Goal: Task Accomplishment & Management: Use online tool/utility

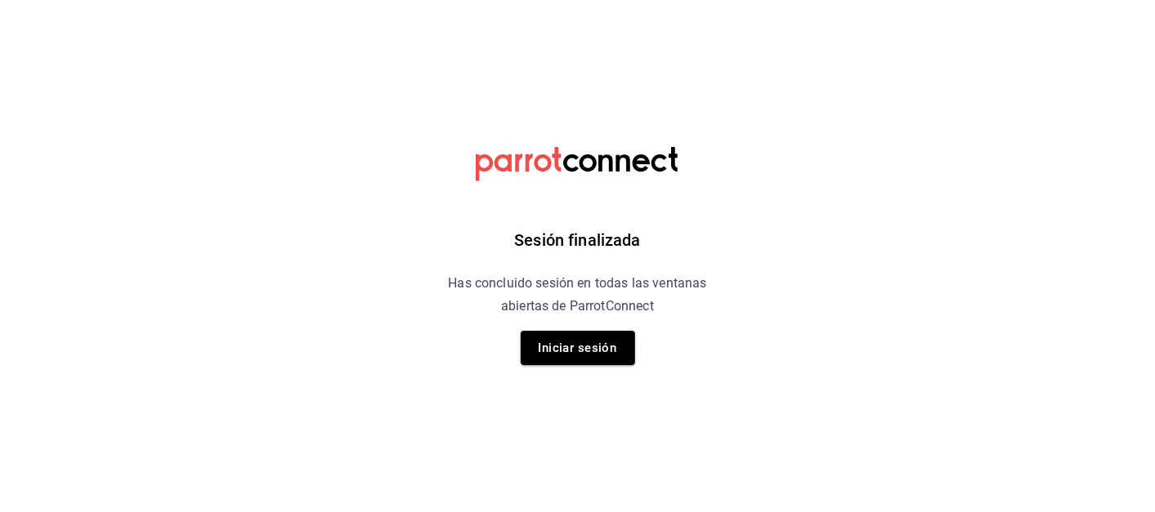
click at [584, 352] on button "Iniciar sesión" at bounding box center [578, 348] width 114 height 34
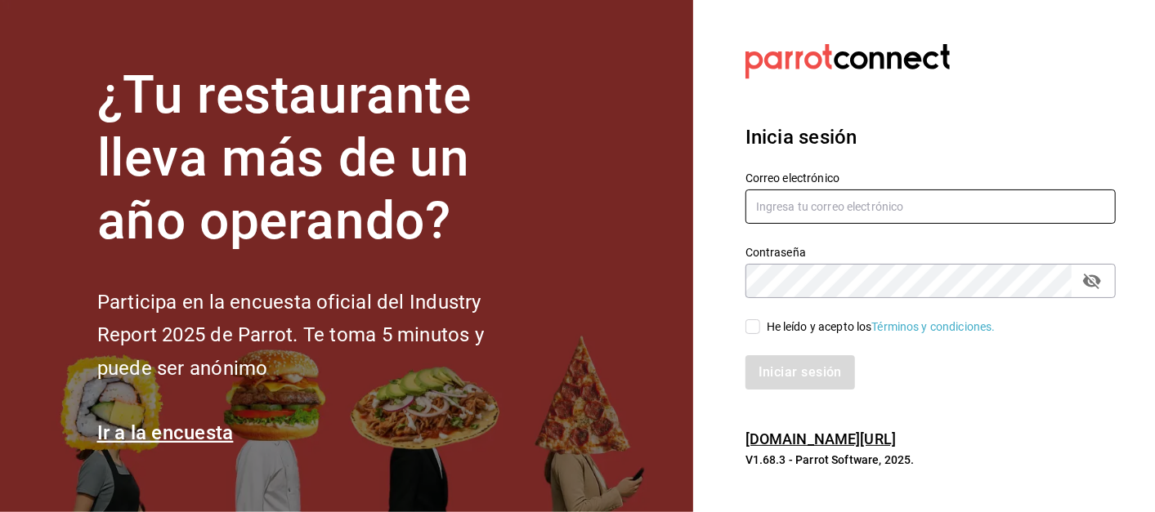
type input "rama6904@hotmail.com"
click at [749, 324] on input "He leído y acepto los Términos y condiciones." at bounding box center [752, 327] width 15 height 15
checkbox input "true"
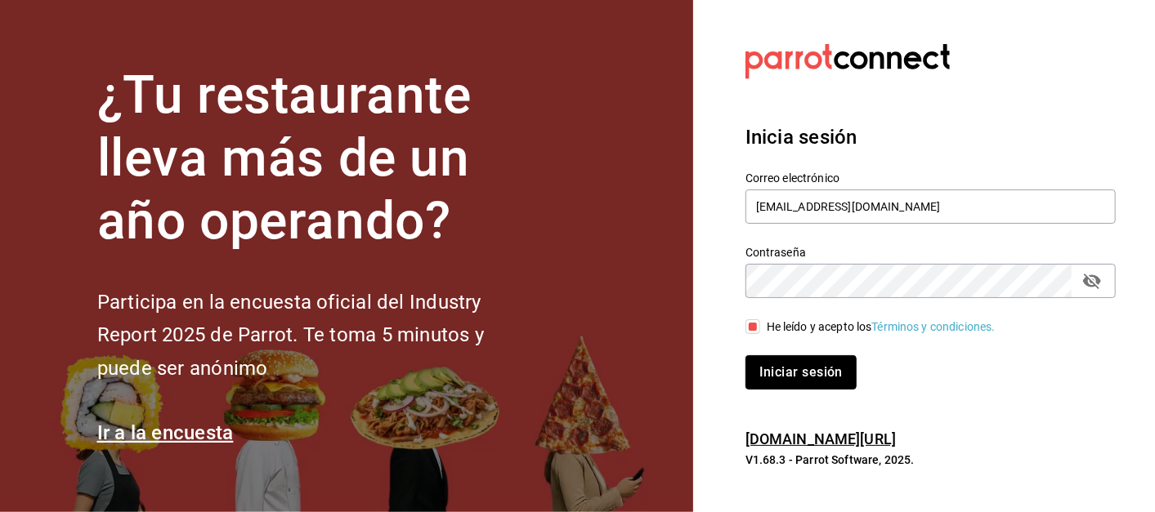
click at [798, 368] on button "Iniciar sesión" at bounding box center [800, 373] width 111 height 34
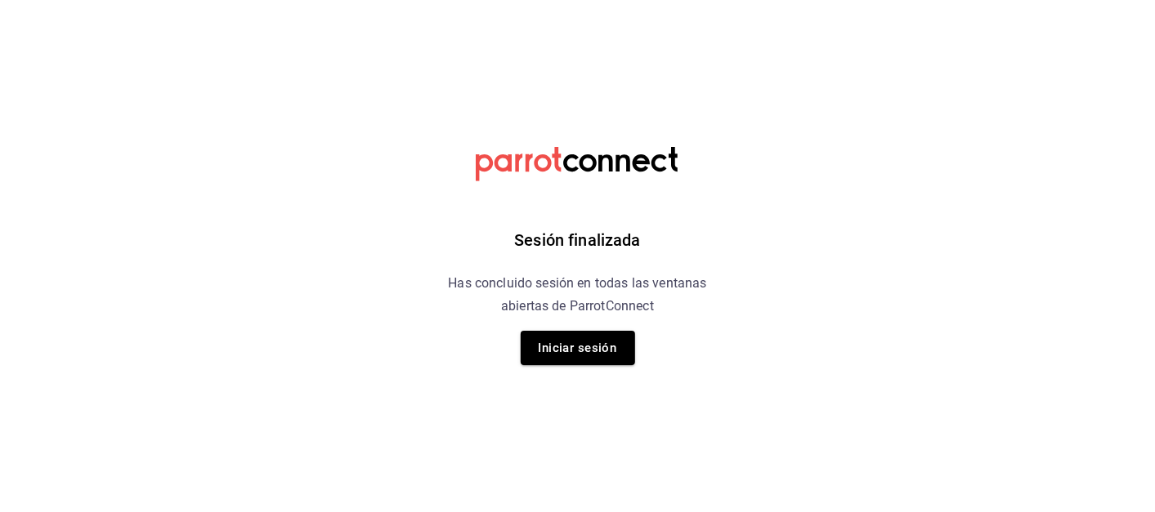
click at [586, 346] on button "Iniciar sesión" at bounding box center [578, 348] width 114 height 34
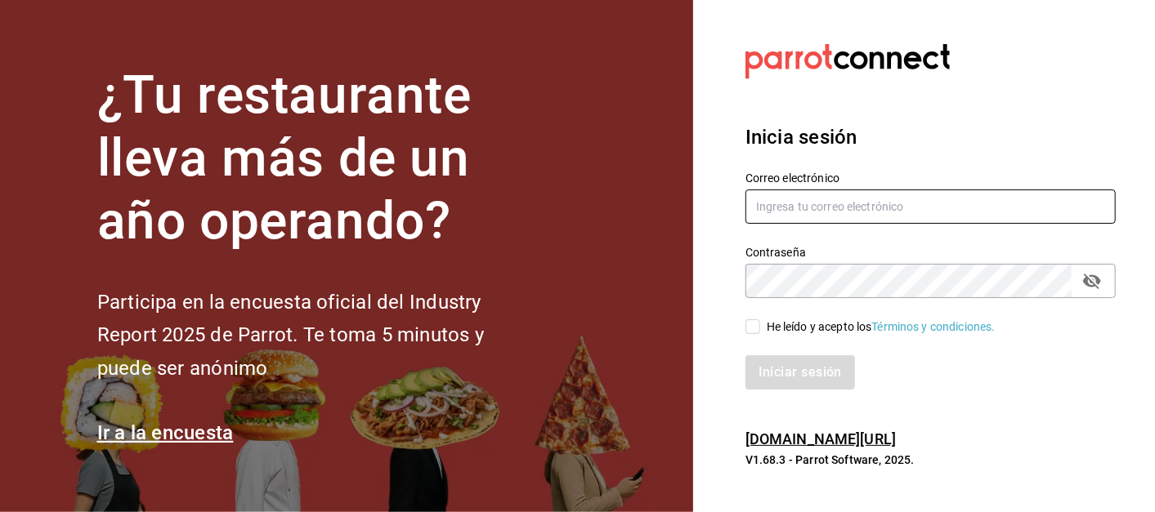
type input "rama6904@hotmail.com"
click at [749, 329] on input "He leído y acepto los Términos y condiciones." at bounding box center [752, 327] width 15 height 15
checkbox input "true"
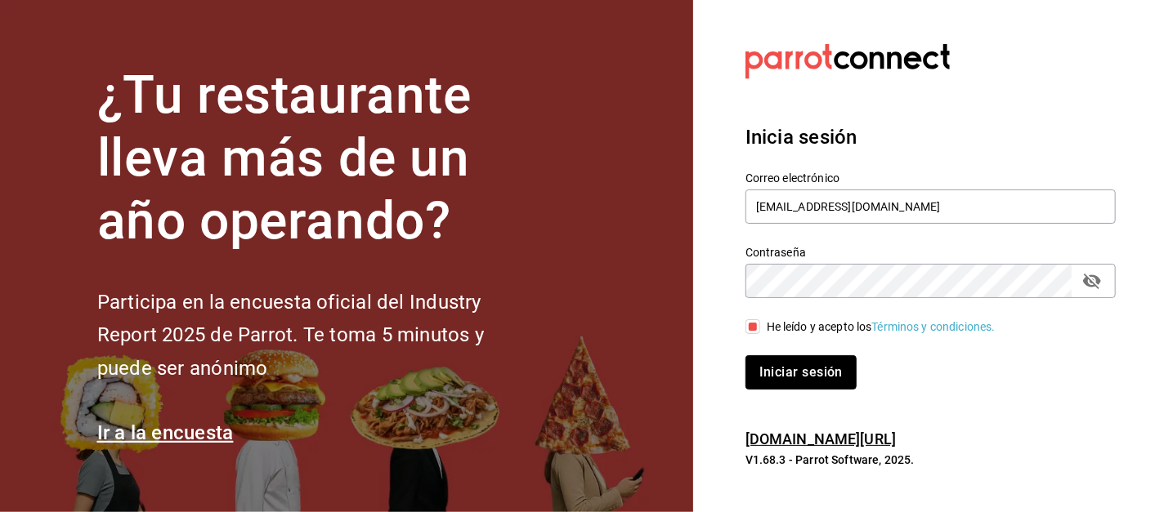
click at [796, 369] on button "Iniciar sesión" at bounding box center [800, 373] width 111 height 34
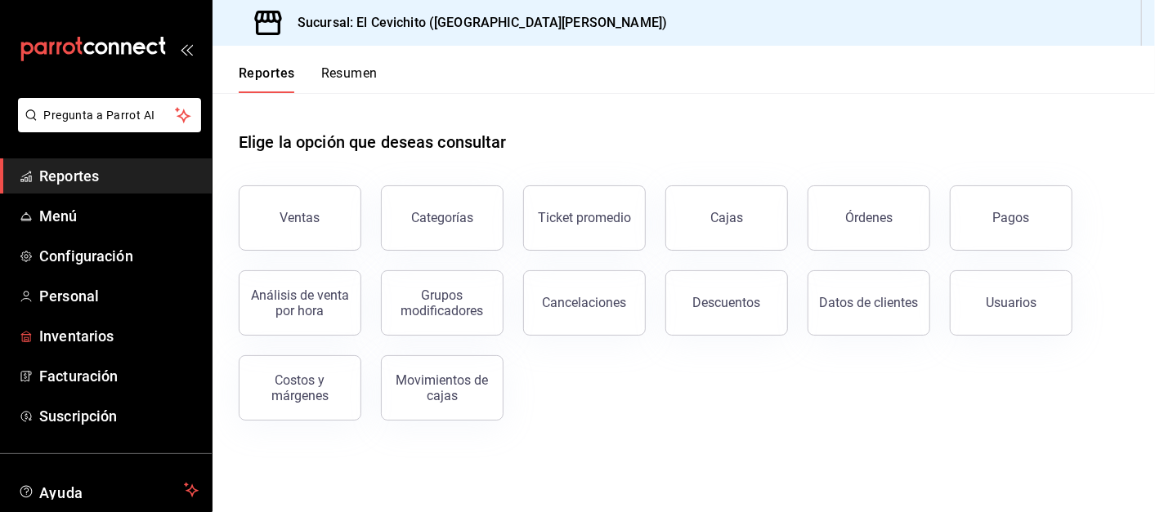
drag, startPoint x: 93, startPoint y: 341, endPoint x: 494, endPoint y: 302, distance: 403.2
click at [93, 341] on span "Inventarios" at bounding box center [118, 336] width 159 height 22
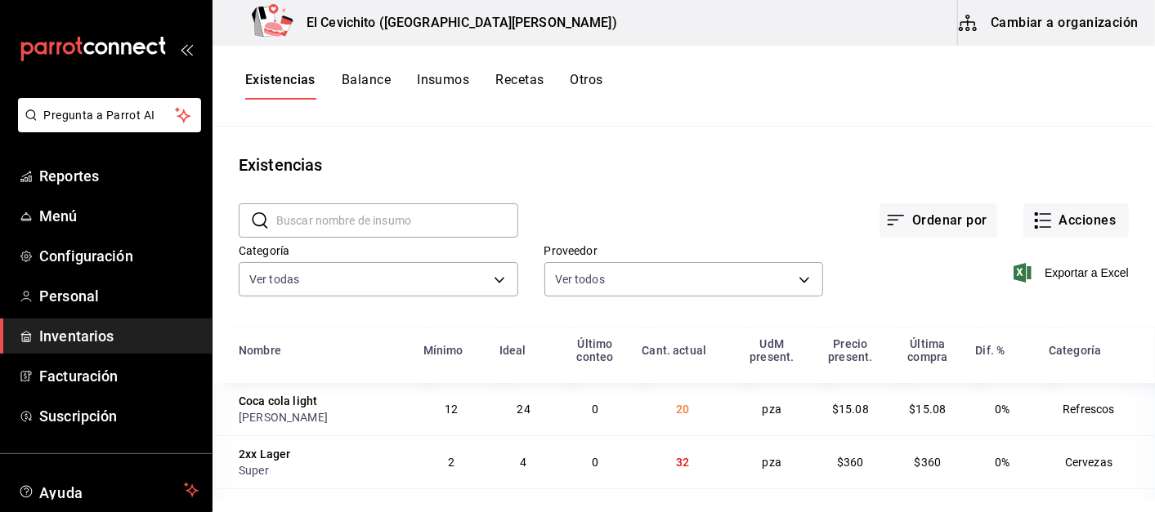
click at [599, 77] on button "Otros" at bounding box center [586, 86] width 33 height 28
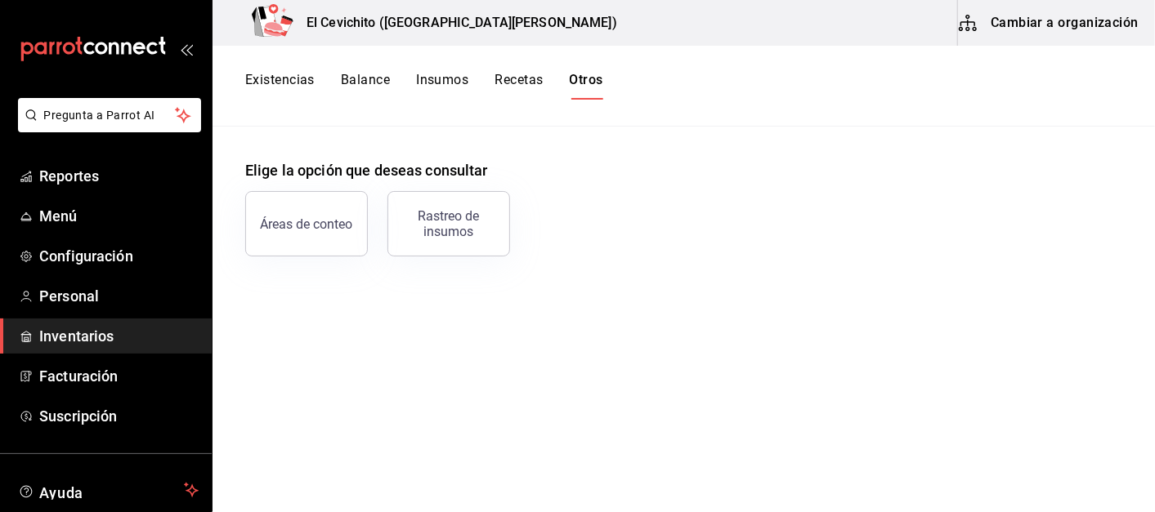
click at [454, 240] on button "Rastreo de insumos" at bounding box center [448, 223] width 123 height 65
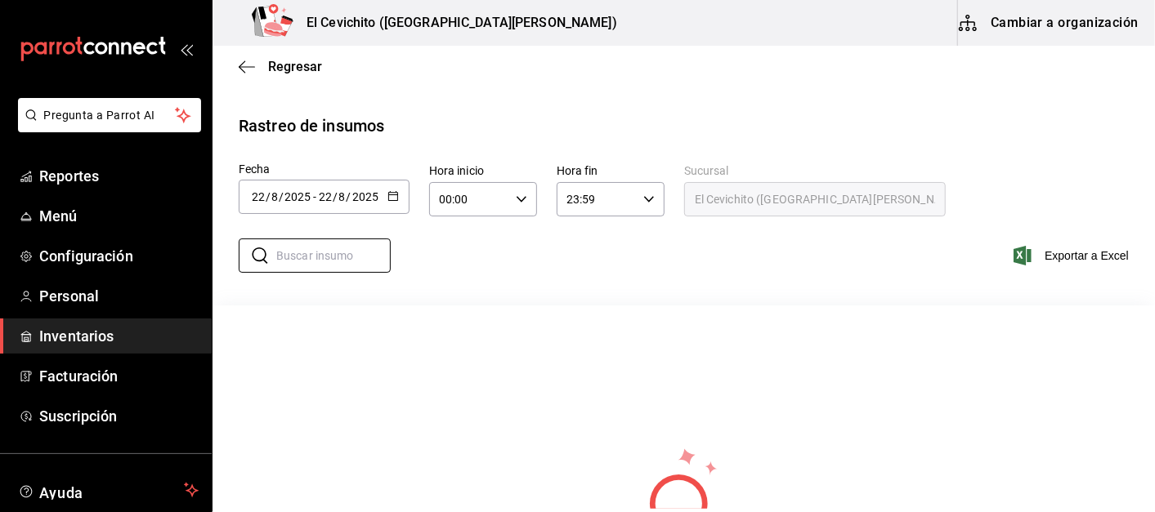
click at [334, 268] on input "text" at bounding box center [333, 255] width 114 height 33
type input "mojarra"
click at [391, 199] on \(Stroke\) "button" at bounding box center [393, 196] width 10 height 9
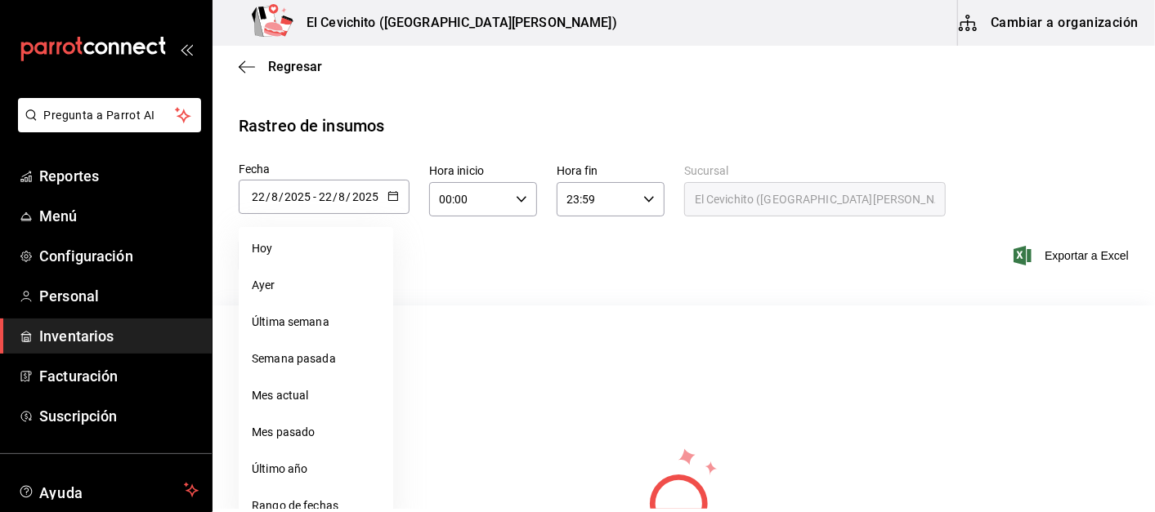
click at [281, 506] on li "Rango de fechas" at bounding box center [316, 506] width 154 height 37
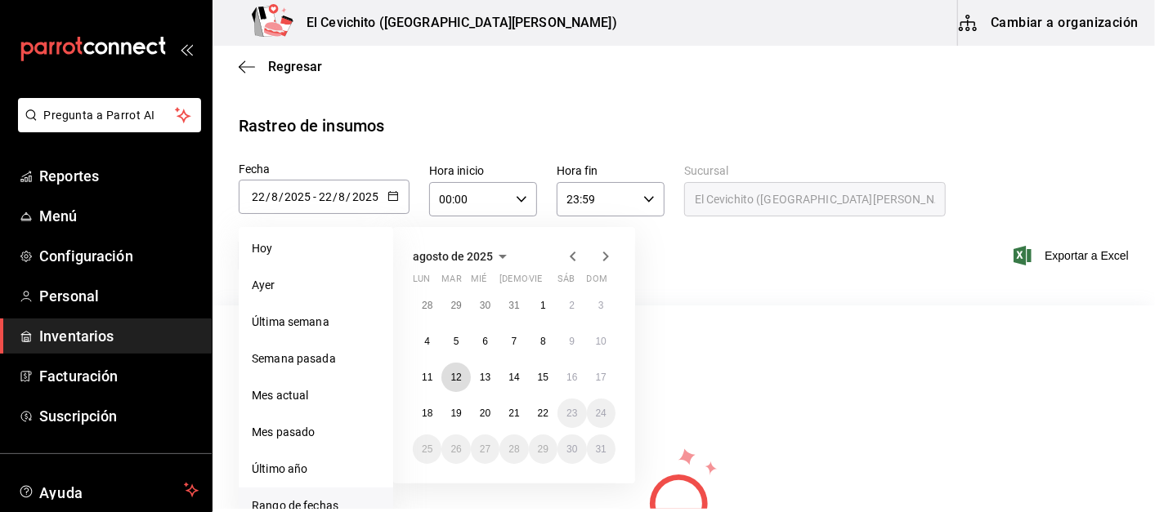
click at [451, 378] on abbr "12" at bounding box center [455, 377] width 11 height 11
click at [550, 420] on button "22" at bounding box center [543, 413] width 29 height 29
type input "[DATE]"
type input "12"
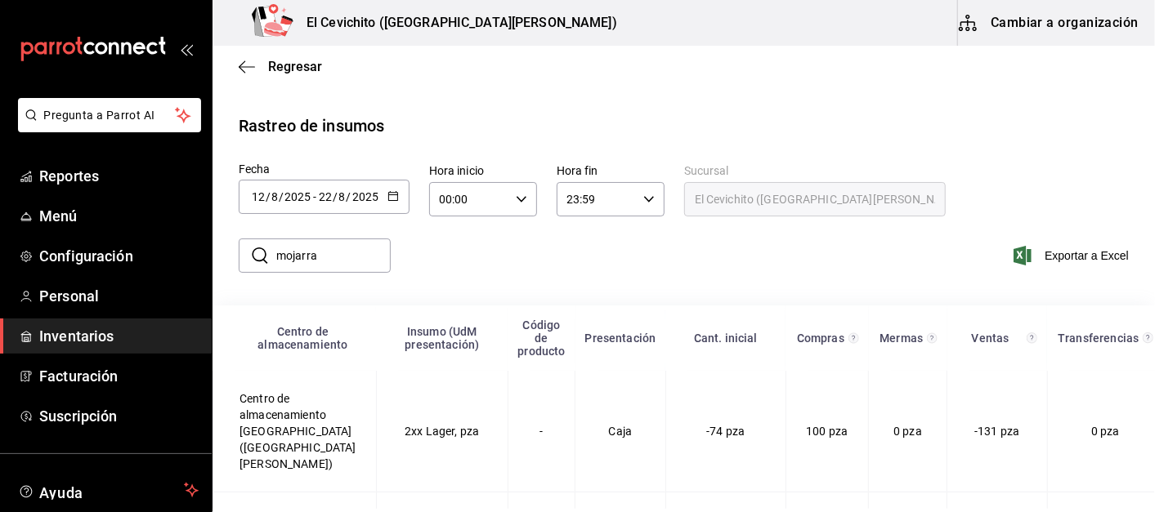
click at [350, 249] on input "mojarra" at bounding box center [333, 255] width 114 height 33
drag, startPoint x: 350, startPoint y: 249, endPoint x: 237, endPoint y: 275, distance: 115.6
click at [237, 275] on div "​ mojarra ​" at bounding box center [308, 255] width 165 height 47
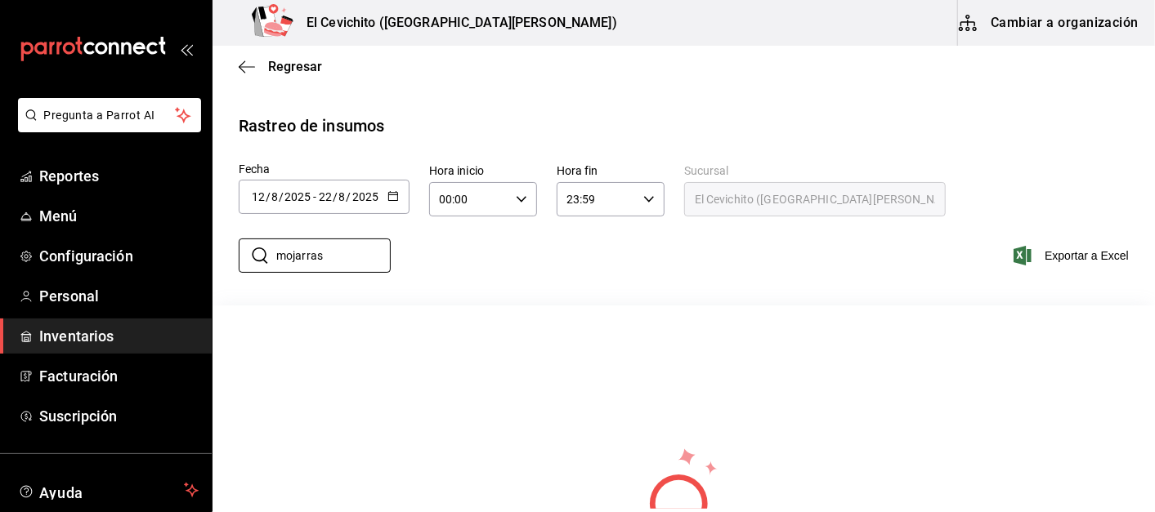
type input "mojarras"
drag, startPoint x: 343, startPoint y: 256, endPoint x: 257, endPoint y: 259, distance: 86.7
click at [257, 259] on div "​ mojarras ​" at bounding box center [315, 256] width 152 height 34
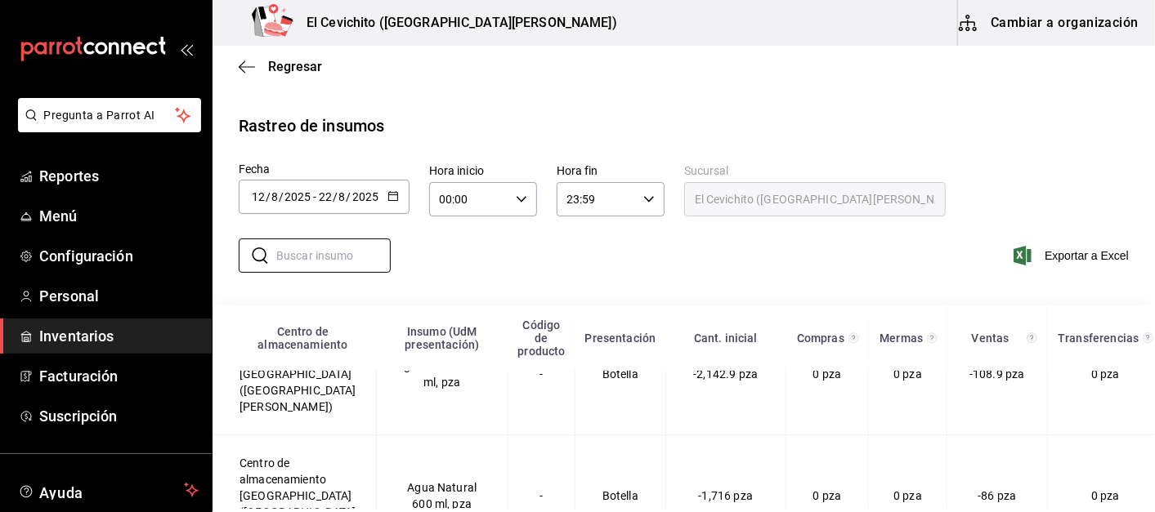
scroll to position [635, 0]
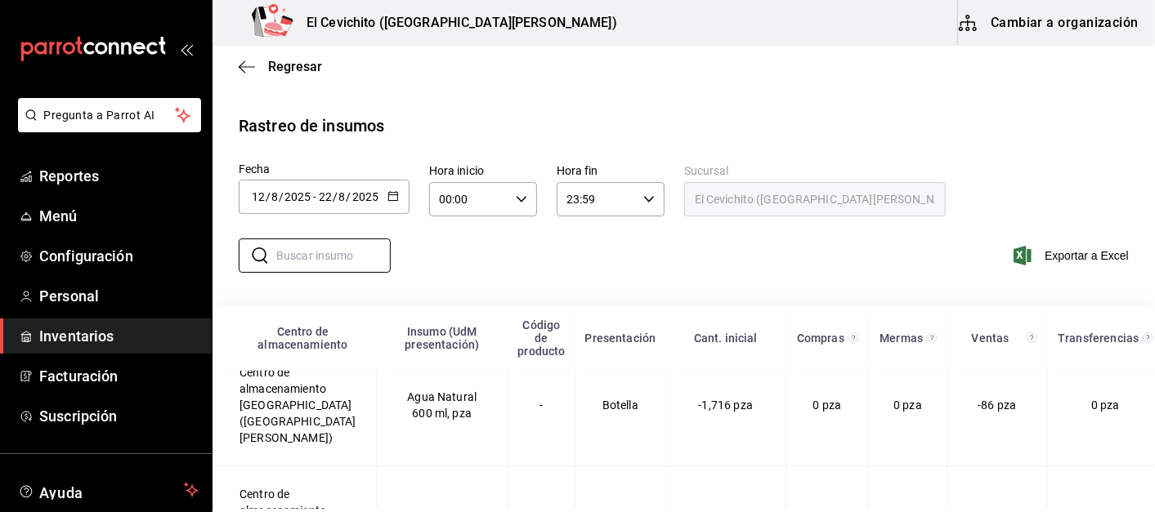
click at [388, 195] on \(Stroke\) "button" at bounding box center [392, 195] width 9 height 1
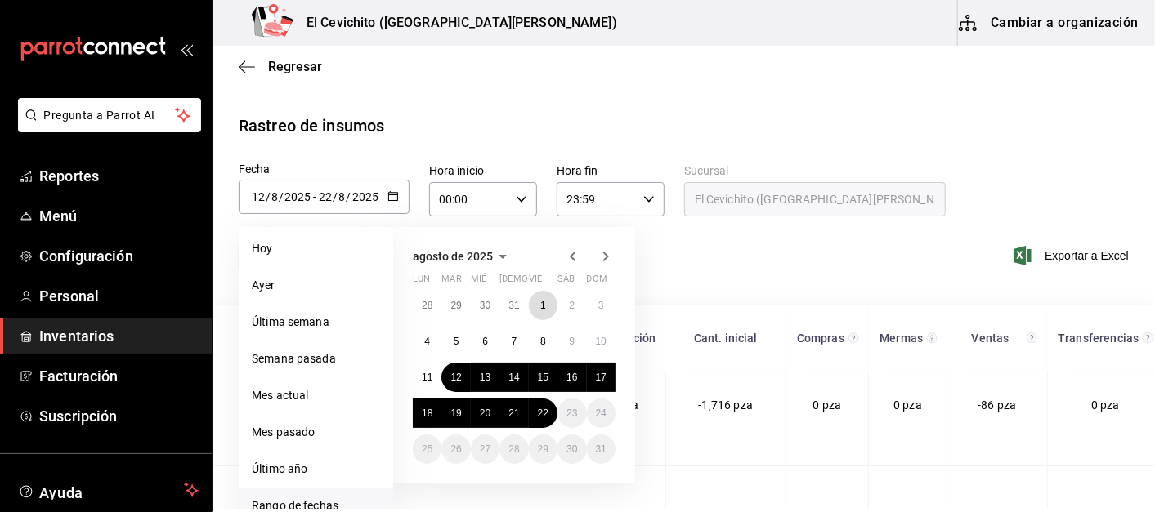
click at [548, 303] on button "1" at bounding box center [543, 305] width 29 height 29
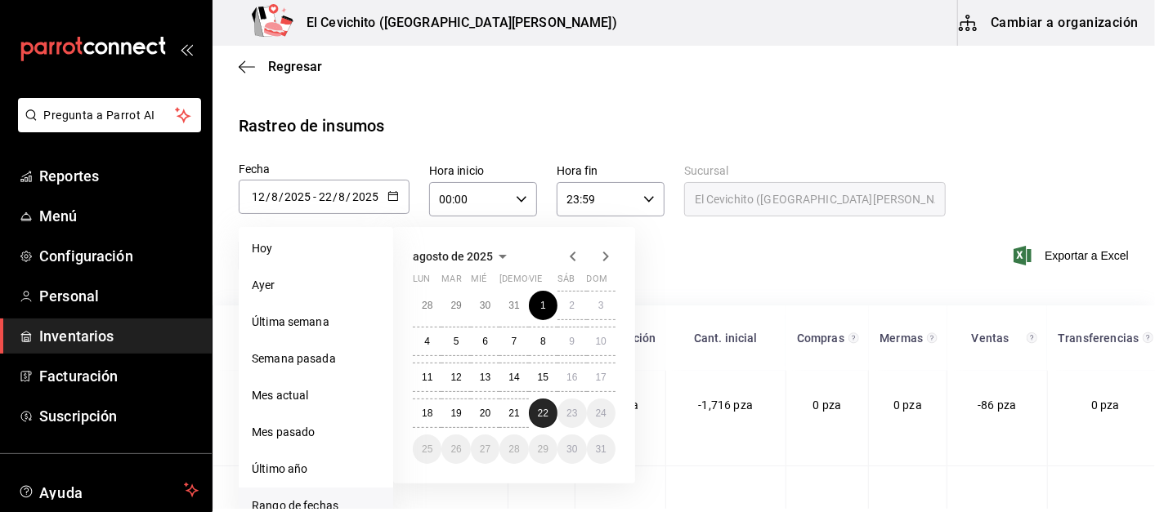
click at [539, 415] on abbr "22" at bounding box center [543, 413] width 11 height 11
type input "[DATE]"
type input "1"
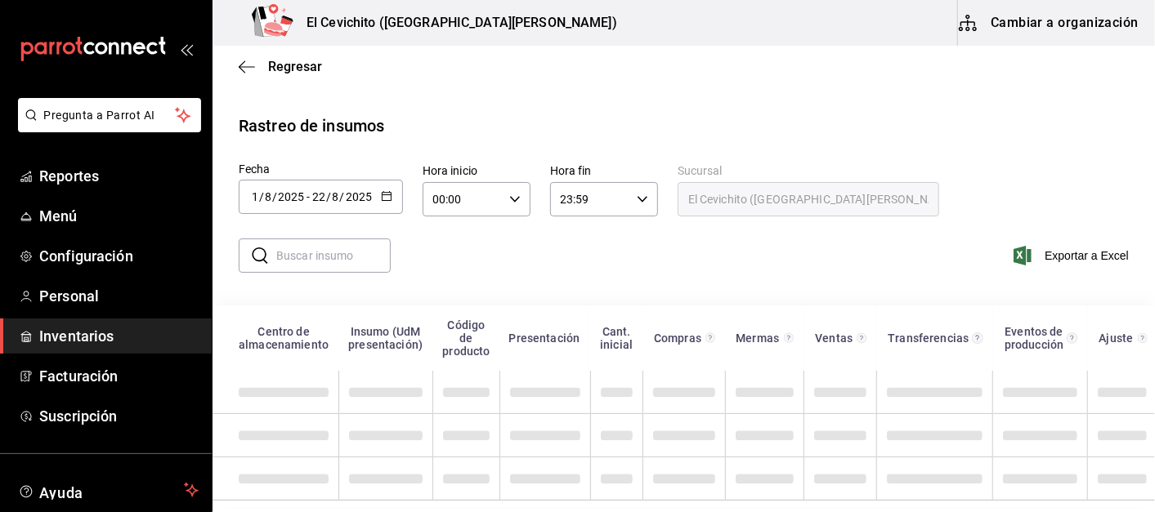
scroll to position [0, 0]
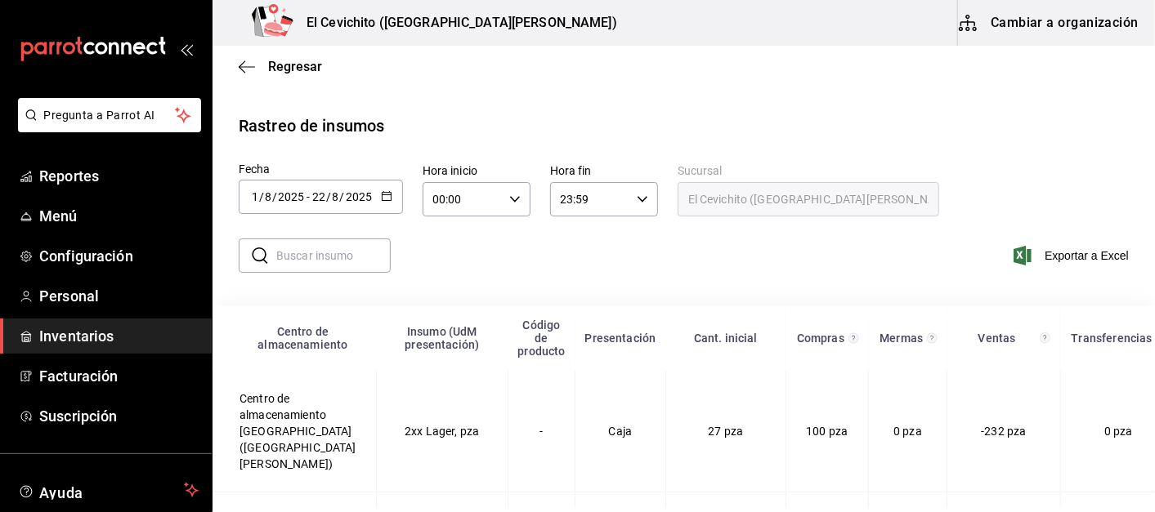
click at [335, 261] on input "text" at bounding box center [333, 255] width 114 height 33
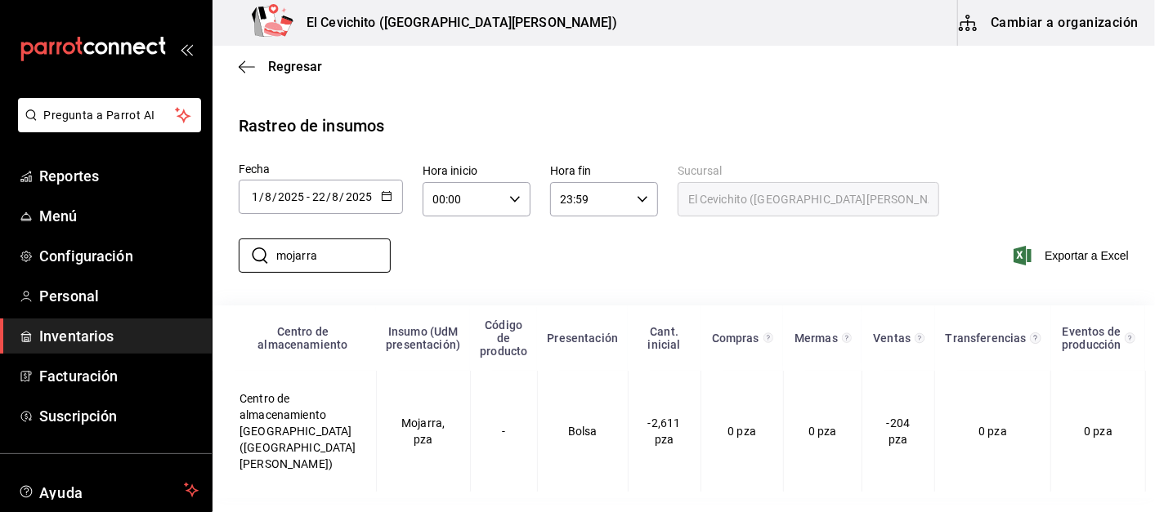
type input "mojarra"
click at [292, 423] on td "Centro de almacenamiento [GEOGRAPHIC_DATA] ([GEOGRAPHIC_DATA][PERSON_NAME])" at bounding box center [294, 431] width 163 height 121
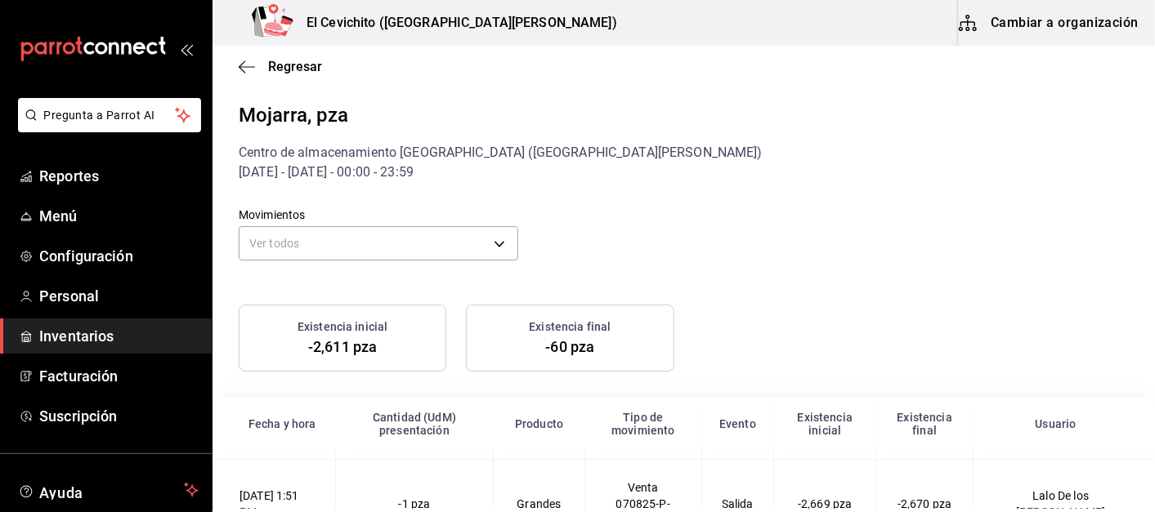
click at [499, 240] on body "Pregunta a Parrot AI Reportes Menú Configuración Personal Inventarios Facturaci…" at bounding box center [577, 254] width 1155 height 509
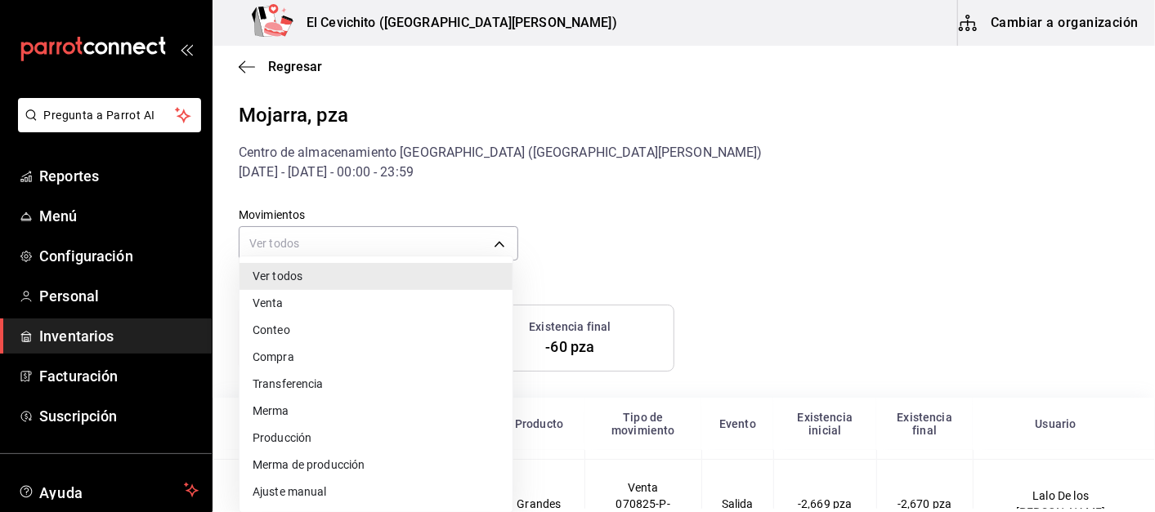
click at [270, 494] on li "Ajuste manual" at bounding box center [375, 492] width 273 height 27
type input "MANUAL_ADJUSTMENT"
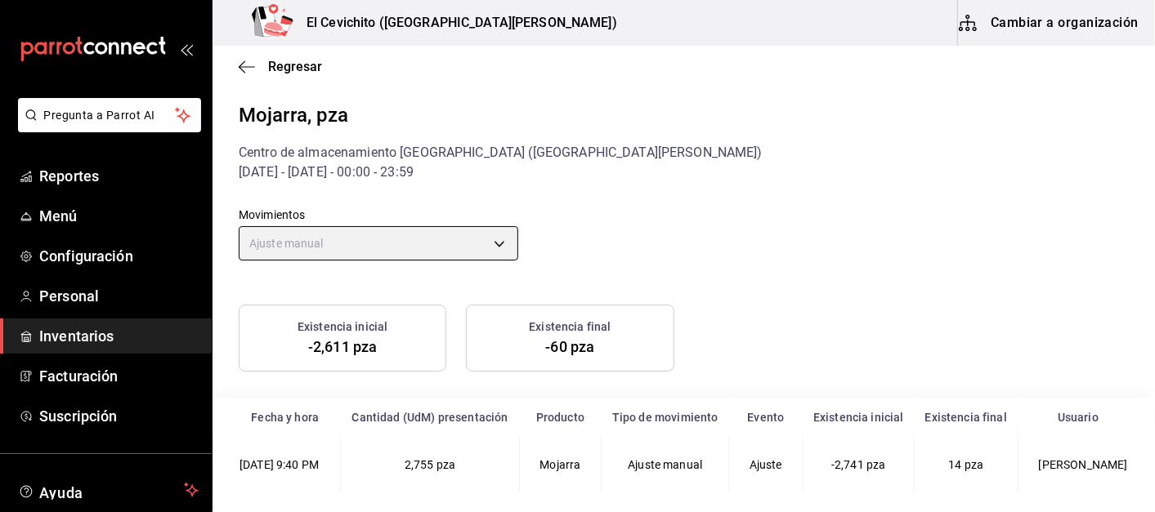
scroll to position [20, 0]
